Goal: Task Accomplishment & Management: Use online tool/utility

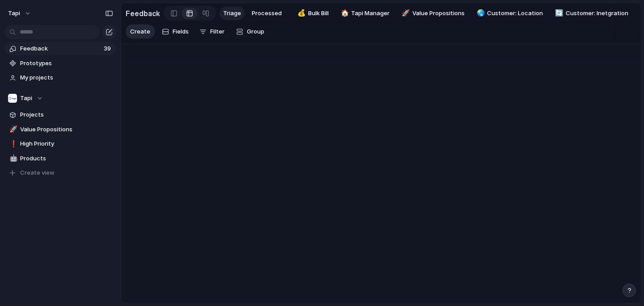
click at [86, 48] on span "Feedback" at bounding box center [60, 48] width 81 height 9
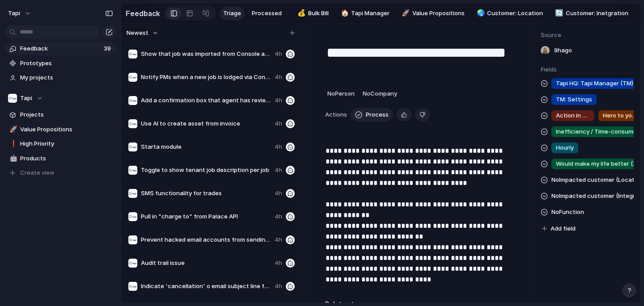
click at [215, 145] on span "Starta module" at bounding box center [206, 147] width 130 height 9
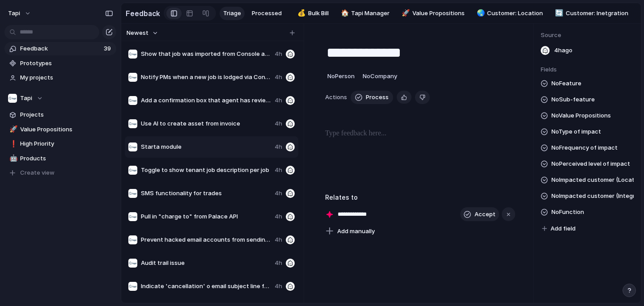
click at [243, 178] on div "Toggle to show tenant job description per job 4h" at bounding box center [211, 170] width 173 height 21
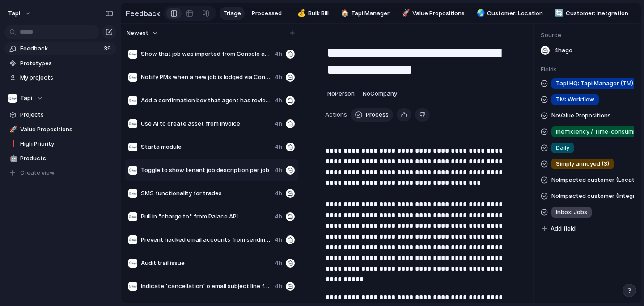
click at [254, 126] on span "Use AI to create asset from invoice" at bounding box center [206, 123] width 130 height 9
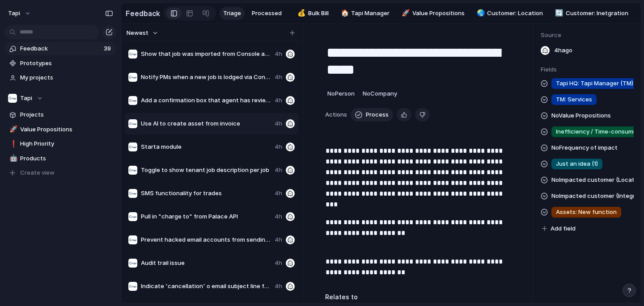
click at [254, 104] on span "Add a confirmation box that agent has reviewed the invoice" at bounding box center [206, 100] width 130 height 9
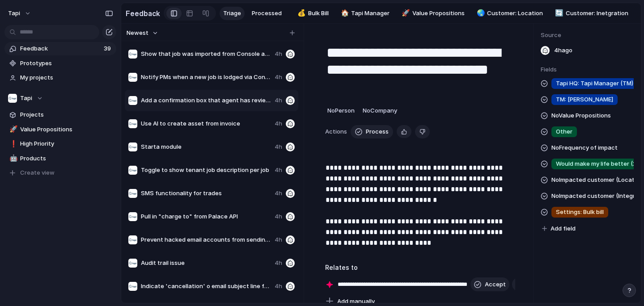
click at [255, 84] on div "Notify PMs when a new job is lodged via Console Tenant app and was imported to …" at bounding box center [211, 77] width 173 height 21
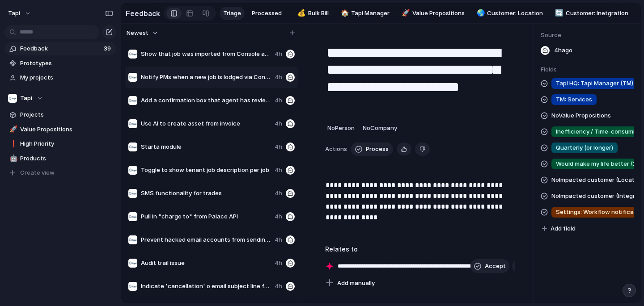
click at [229, 61] on div "Show that job was imported from Console and Console Tenant app 4h" at bounding box center [211, 53] width 173 height 21
type textarea "**********"
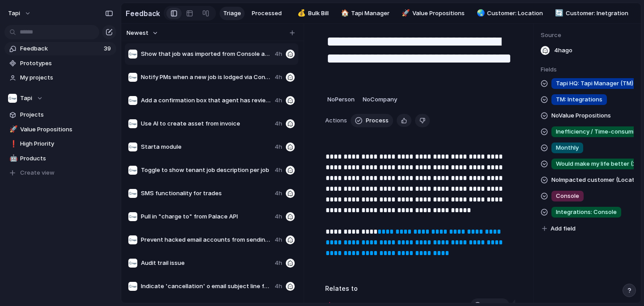
scroll to position [13, 0]
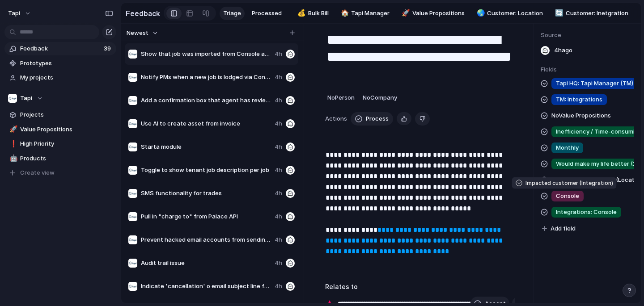
click at [573, 199] on span "Console" at bounding box center [566, 196] width 23 height 9
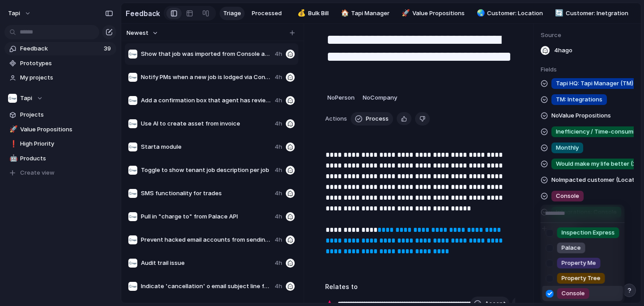
click at [573, 197] on div "Inspection Express Palace Property Me Property Tree Console" at bounding box center [322, 153] width 644 height 306
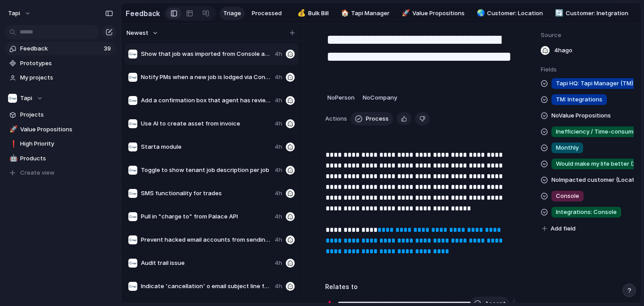
click at [571, 212] on span "Integrations: Console" at bounding box center [585, 212] width 61 height 9
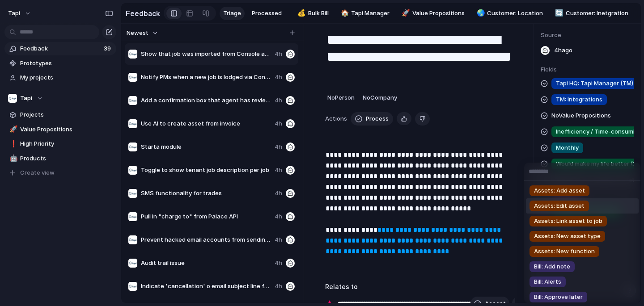
click at [480, 197] on div "Assets: Add asset Assets: Edit asset Assets: Link asset to job Assets: New asse…" at bounding box center [322, 153] width 644 height 306
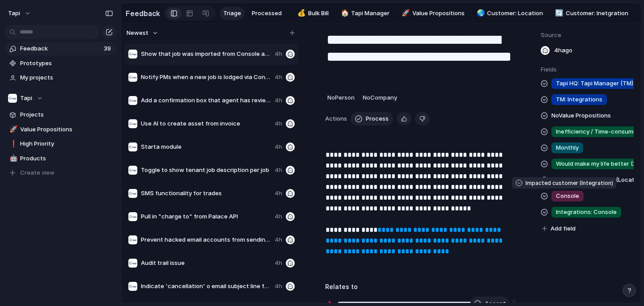
click at [568, 199] on span "Console" at bounding box center [566, 196] width 23 height 9
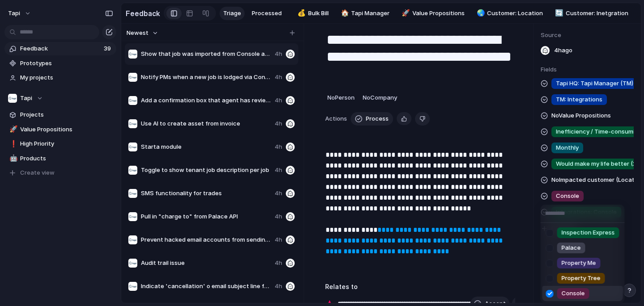
click at [189, 15] on div "Inspection Express Palace Property Me Property Tree Console" at bounding box center [322, 153] width 644 height 306
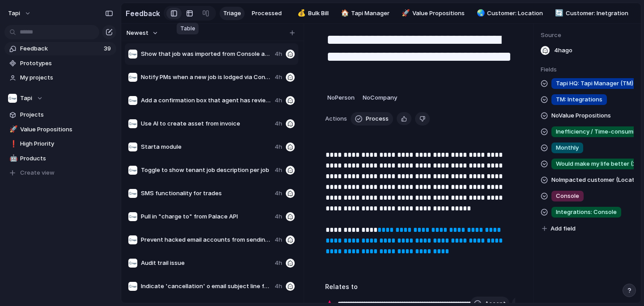
click at [189, 14] on div at bounding box center [189, 13] width 7 height 14
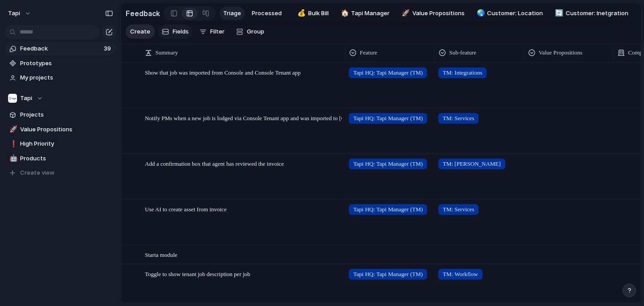
click at [178, 30] on span "Fields" at bounding box center [180, 31] width 16 height 9
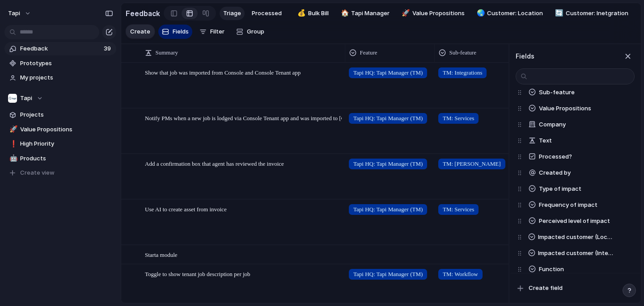
scroll to position [55, 0]
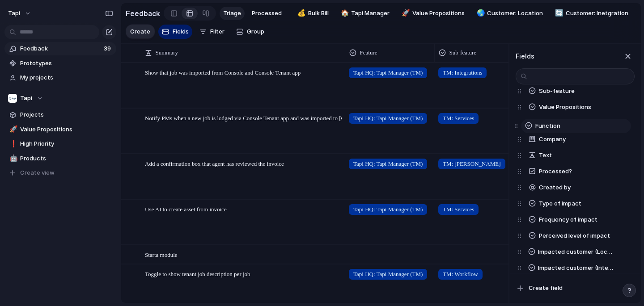
drag, startPoint x: 518, startPoint y: 266, endPoint x: 515, endPoint y: 123, distance: 142.6
click at [517, 123] on div "Feature Sub-feature Value Propositions Company Text Processed? Created by Type …" at bounding box center [575, 171] width 117 height 209
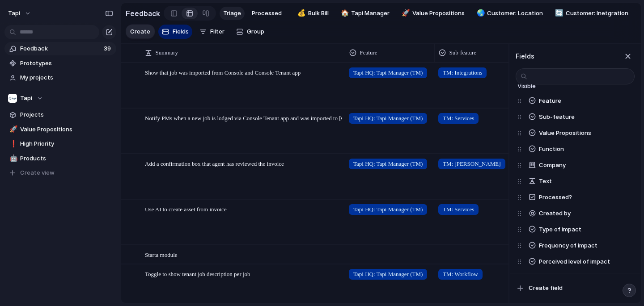
scroll to position [29, 0]
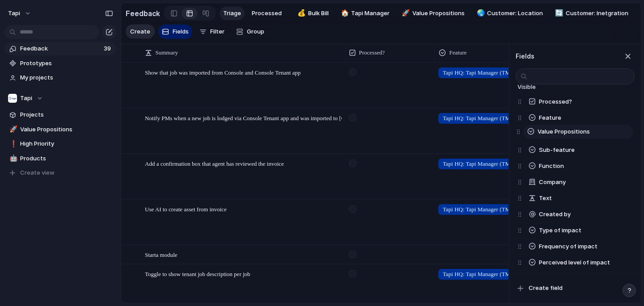
drag, startPoint x: 519, startPoint y: 149, endPoint x: 517, endPoint y: 130, distance: 18.4
click at [517, 130] on div "Processed? Feature Sub-feature Value Propositions Function Company Text Created…" at bounding box center [575, 198] width 117 height 209
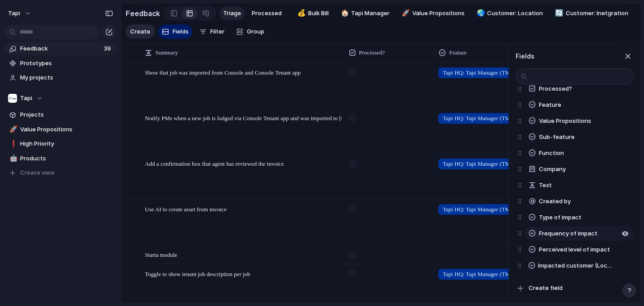
scroll to position [43, 0]
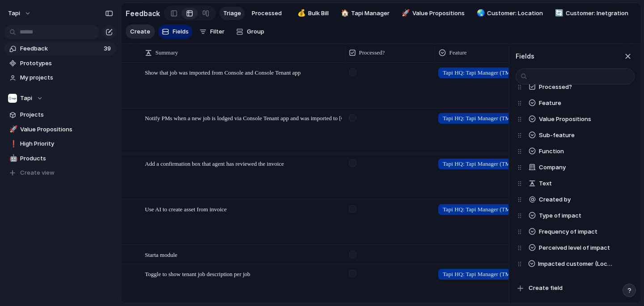
click at [415, 170] on div at bounding box center [389, 176] width 89 height 45
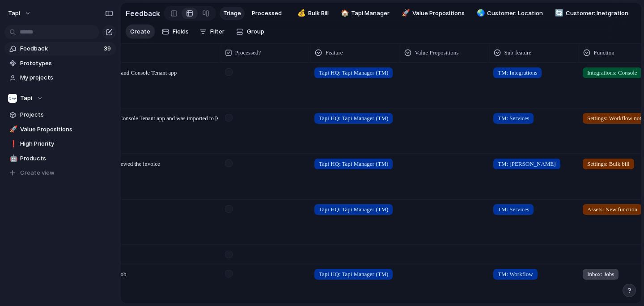
scroll to position [0, 0]
